Goal: Task Accomplishment & Management: Manage account settings

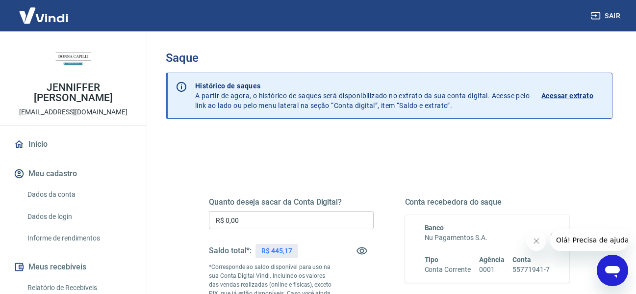
click at [316, 217] on input "R$ 0,00" at bounding box center [291, 220] width 165 height 18
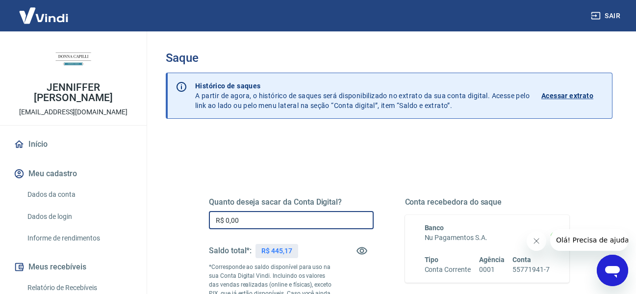
click at [316, 217] on input "R$ 0,00" at bounding box center [291, 220] width 165 height 18
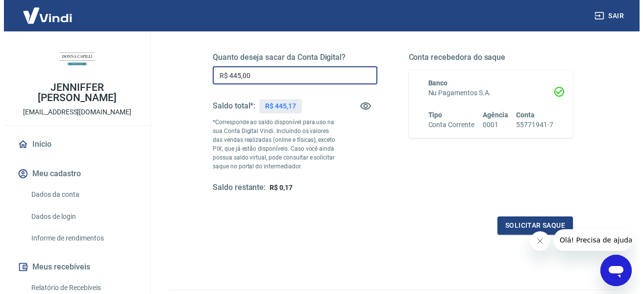
scroll to position [147, 0]
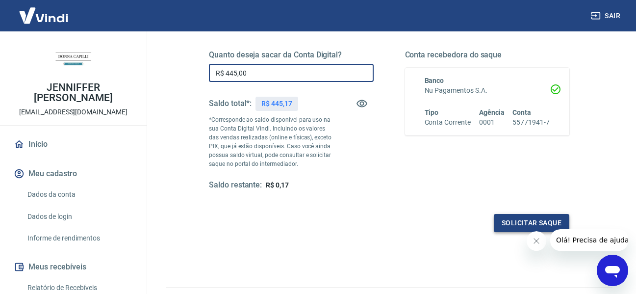
type input "R$ 445,00"
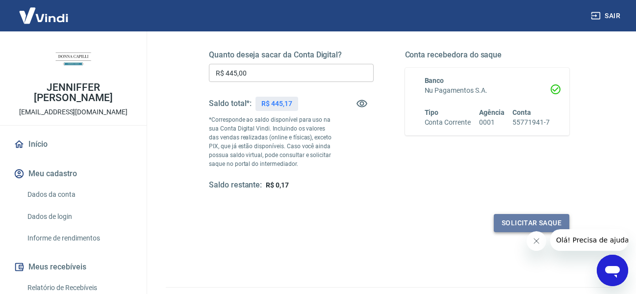
click at [502, 218] on button "Solicitar saque" at bounding box center [532, 223] width 76 height 18
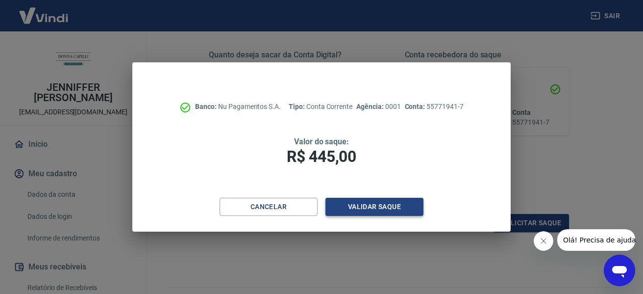
click at [369, 203] on button "Validar saque" at bounding box center [375, 207] width 98 height 18
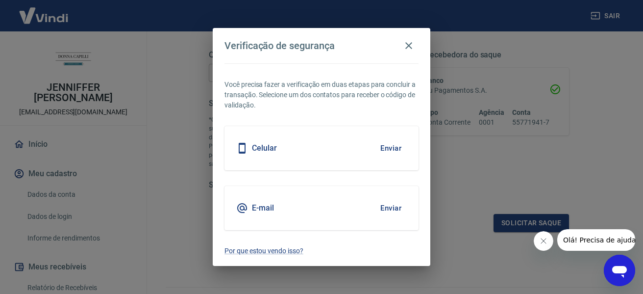
click at [389, 204] on button "Enviar" at bounding box center [391, 208] width 32 height 21
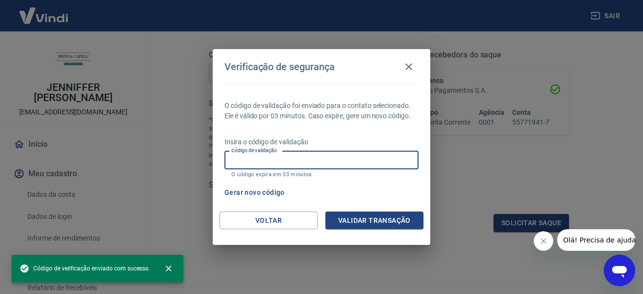
click at [322, 162] on input "Código de validação" at bounding box center [322, 160] width 194 height 18
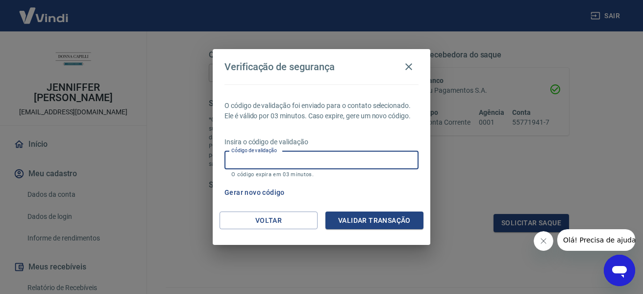
paste input "391127"
type input "391127"
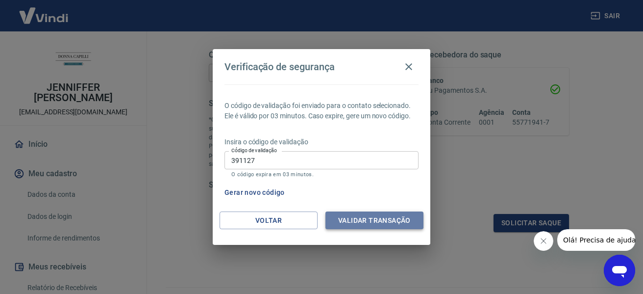
click at [387, 224] on button "Validar transação" at bounding box center [375, 220] width 98 height 18
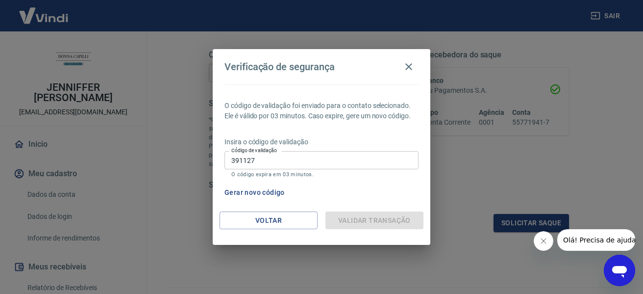
click at [377, 222] on div "Validar transação" at bounding box center [375, 220] width 98 height 18
